Goal: Navigation & Orientation: Find specific page/section

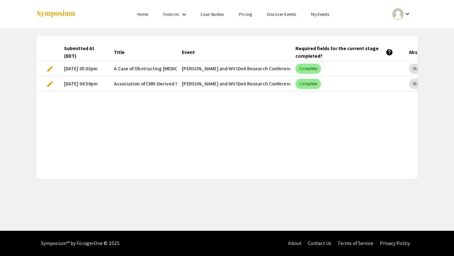
scroll to position [0, 100]
click at [144, 14] on link "Home" at bounding box center [142, 14] width 11 height 6
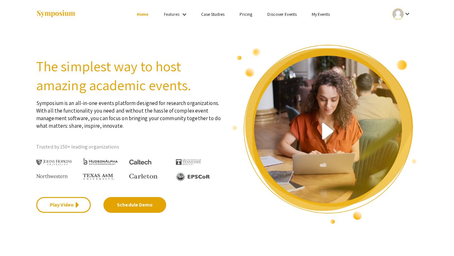
click at [393, 14] on div at bounding box center [397, 14] width 11 height 11
click at [400, 31] on button "My Account" at bounding box center [405, 31] width 39 height 15
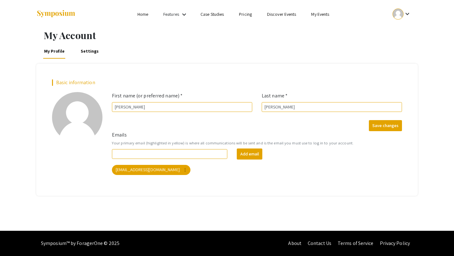
click at [410, 18] on div "keyboard_arrow_down" at bounding box center [402, 14] width 22 height 14
click at [407, 41] on button "My Submissions" at bounding box center [405, 46] width 39 height 15
